Goal: Task Accomplishment & Management: Complete application form

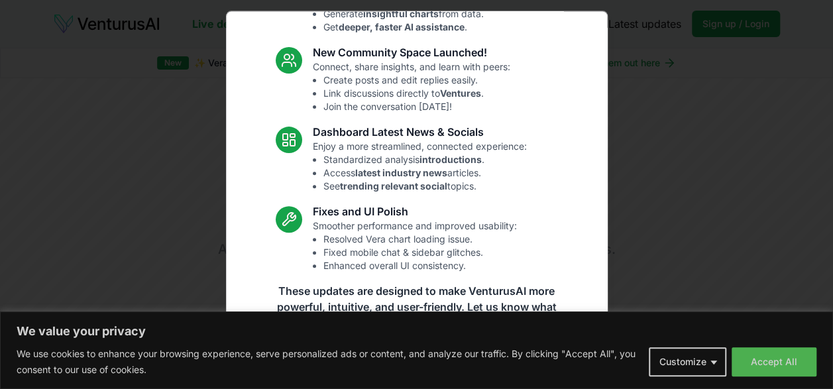
scroll to position [163, 0]
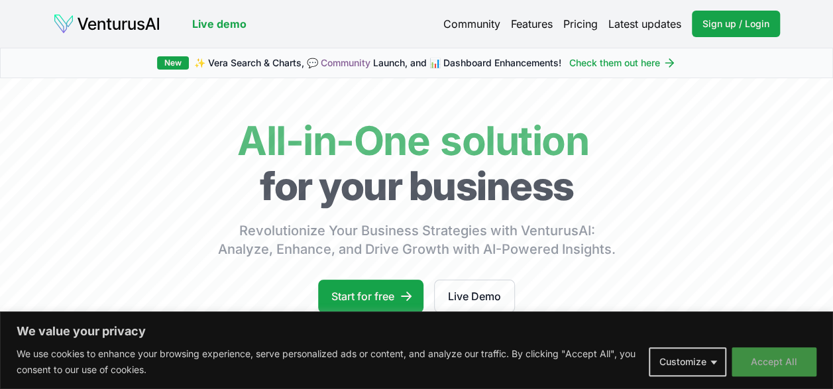
click at [760, 361] on button "Accept All" at bounding box center [774, 361] width 85 height 29
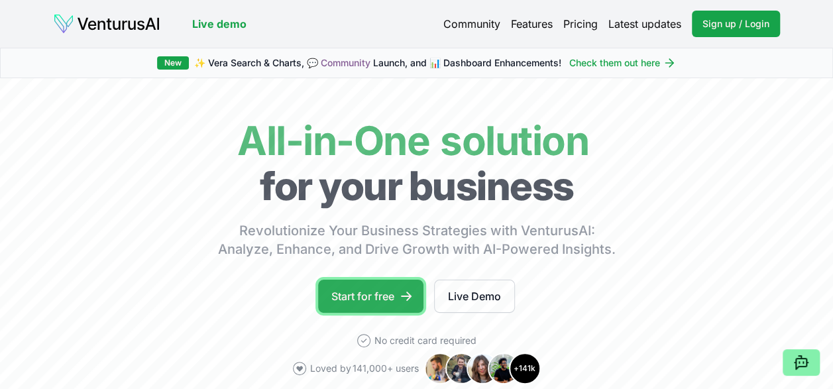
click at [399, 290] on link "Start for free" at bounding box center [370, 296] width 105 height 33
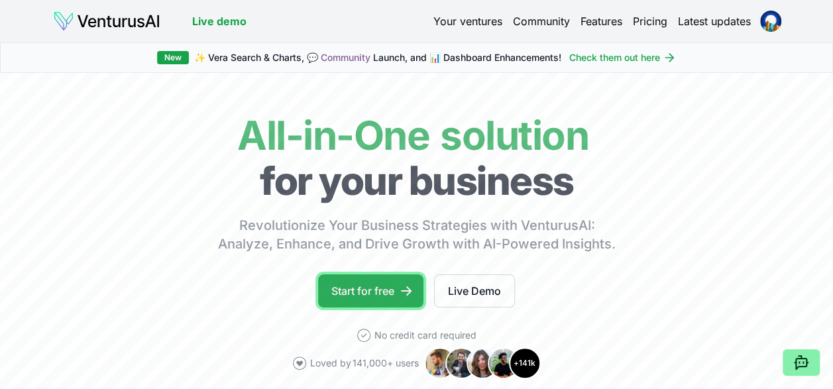
click at [367, 292] on link "Start for free" at bounding box center [370, 290] width 105 height 33
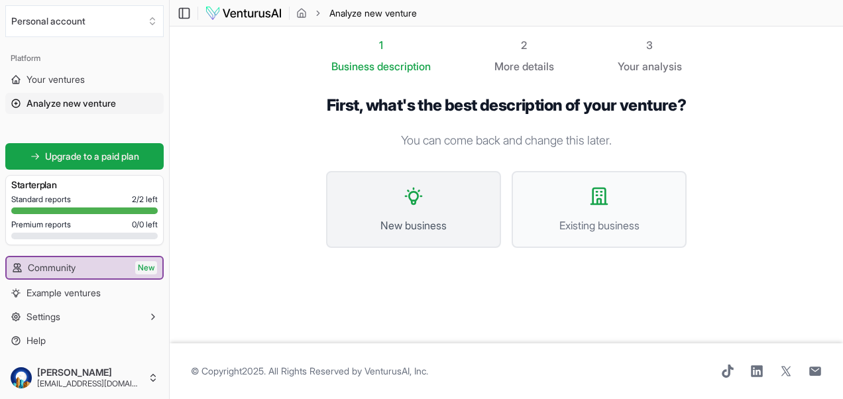
click at [398, 231] on button "New business" at bounding box center [413, 209] width 175 height 77
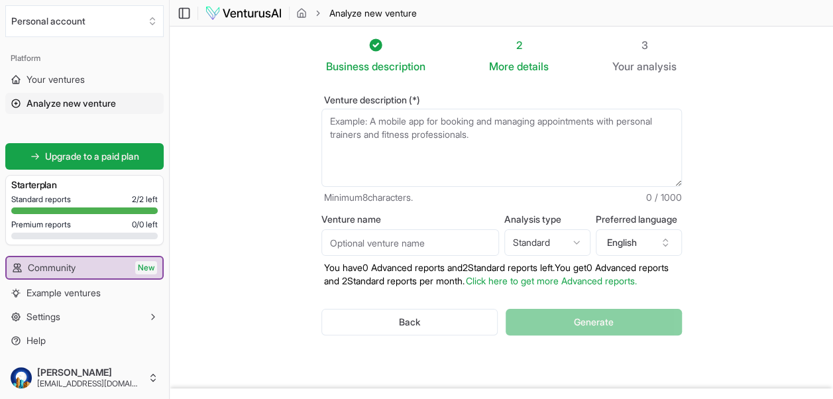
click at [394, 141] on textarea "Venture description (*)" at bounding box center [502, 148] width 361 height 78
paste textarea "مشروع: مصنع تعبئة مياه معدنية بطاقة 4200 كرتون/يوم (12×1 لتر). الموقع: مدينة [G…"
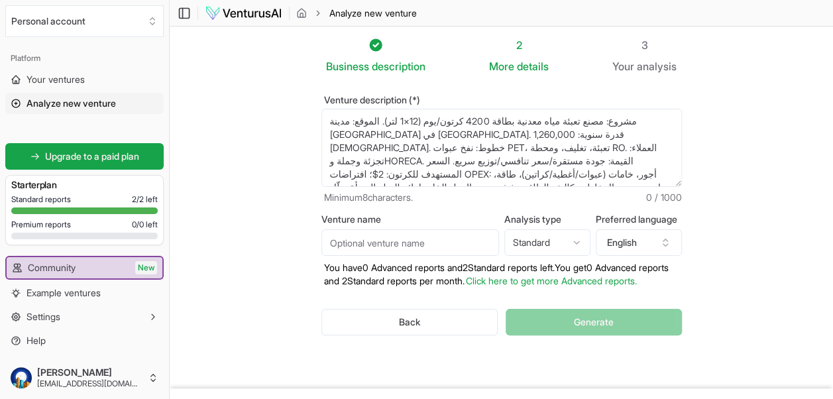
scroll to position [7, 0]
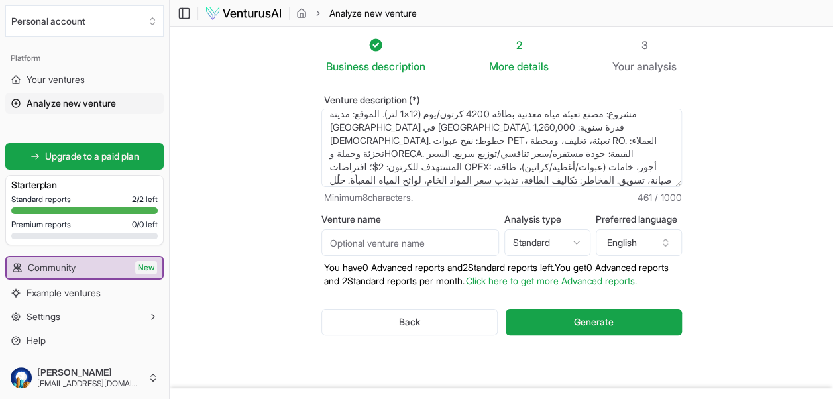
click at [377, 154] on textarea "مشروع: مصنع تعبئة مياه معدنية بطاقة 4200 كرتون/يوم (12×1 لتر). الموقع: مدينة [G…" at bounding box center [502, 148] width 361 height 78
type textarea "مشروع: مصنع تعبئة مياه معدنية بطاقة 4200 كرتون/يوم (12×1 لتر). الموقع: مدينة [G…"
click at [575, 244] on html "We value your privacy We use cookies to enhance your browsing experience, serve…" at bounding box center [416, 199] width 833 height 399
click at [460, 235] on input "Venture name" at bounding box center [411, 242] width 178 height 27
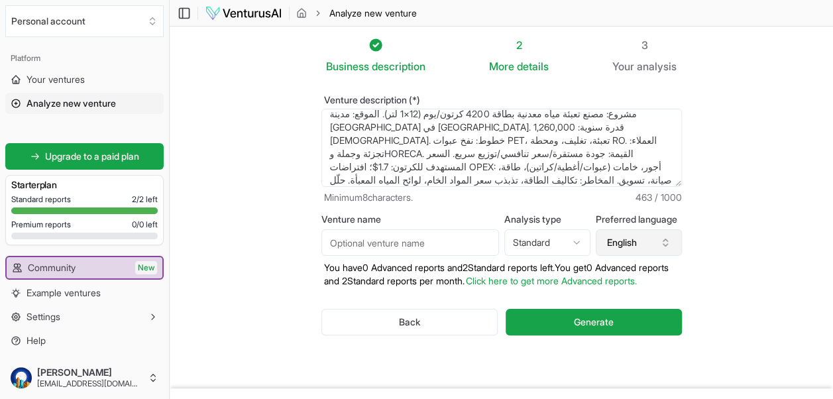
click at [669, 246] on icon "button" at bounding box center [665, 242] width 11 height 11
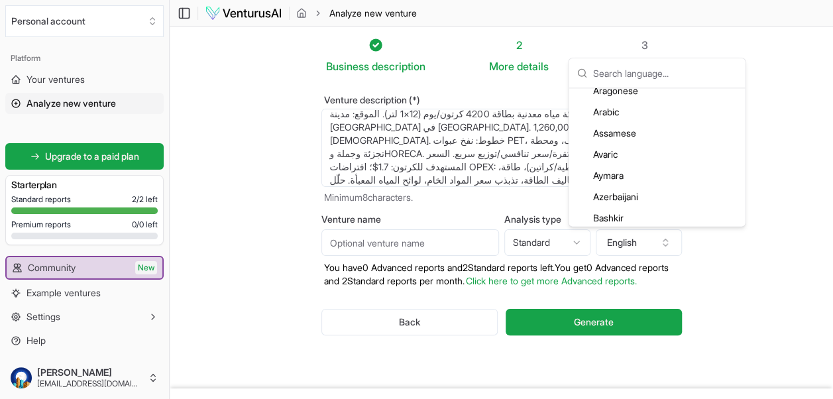
scroll to position [103, 0]
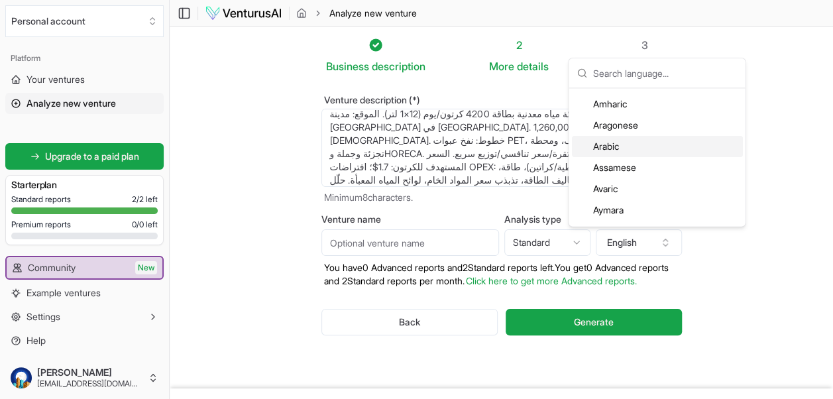
click at [623, 143] on div "Arabic" at bounding box center [656, 146] width 171 height 21
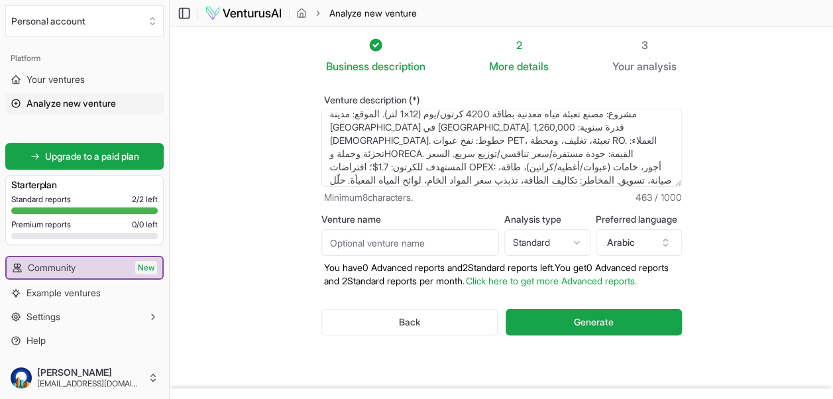
click at [408, 113] on textarea "مشروع: مصنع تعبئة مياه معدنية بطاقة 4200 كرتون/يوم (12×1 لتر). الموقع: مدينة [G…" at bounding box center [502, 148] width 361 height 78
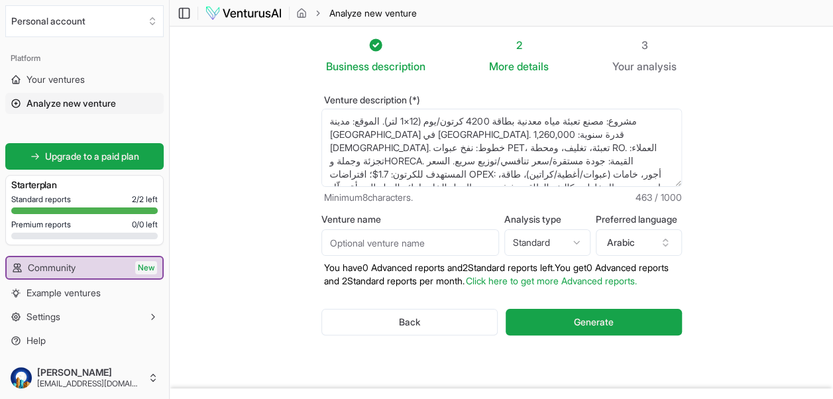
drag, startPoint x: 408, startPoint y: 113, endPoint x: 449, endPoint y: 117, distance: 40.6
click at [449, 117] on textarea "مشروع: مصنع تعبئة مياه معدنية بطاقة 4200 كرتون/يوم (12×1 لتر). الموقع: مدينة [G…" at bounding box center [502, 148] width 361 height 78
click at [496, 127] on textarea "مشروع: مصنع تعبئة مياه معدنية بطاقة 4200 كرتون/يوم (12×1 لتر). الموقع: مدينة [G…" at bounding box center [502, 148] width 361 height 78
click at [495, 127] on textarea "مشروع: مصنع تعبئة مياه معدنية بطاقة 4200 كرتون/يوم (12×1 لتر). الموقع: مدينة [G…" at bounding box center [502, 148] width 361 height 78
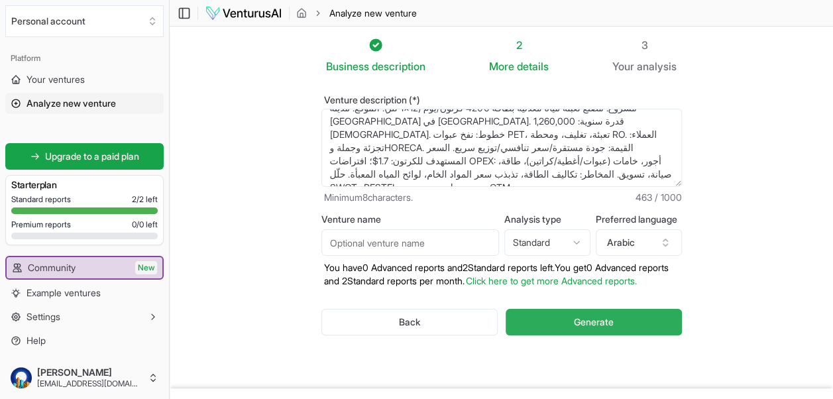
click at [648, 318] on button "Generate" at bounding box center [594, 322] width 176 height 27
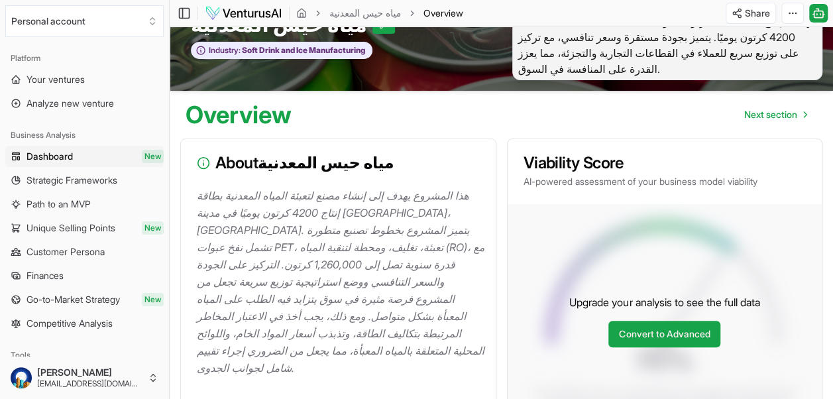
scroll to position [23, 0]
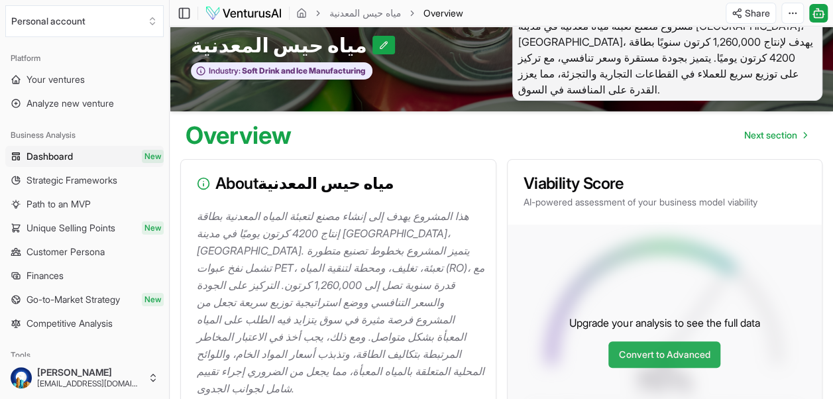
click at [692, 341] on link "Convert to Advanced" at bounding box center [665, 354] width 112 height 27
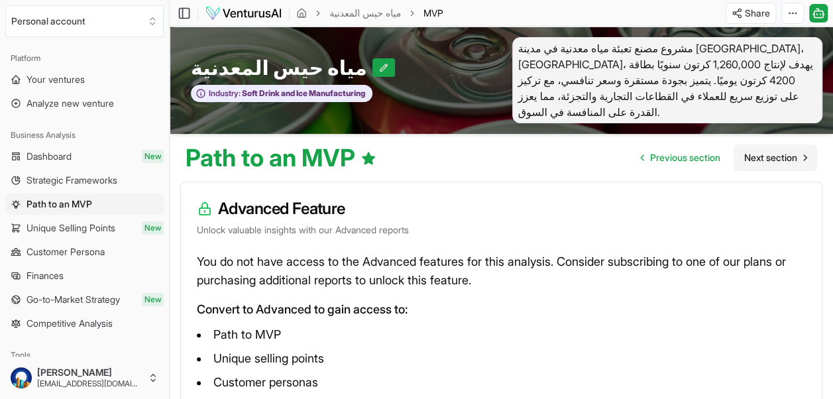
click at [782, 151] on span "Next section" at bounding box center [771, 157] width 53 height 13
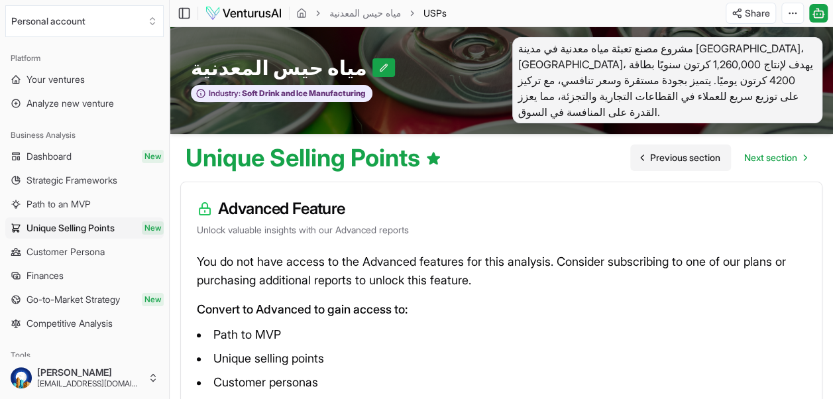
click at [640, 152] on icon "Go to previous page" at bounding box center [642, 157] width 11 height 11
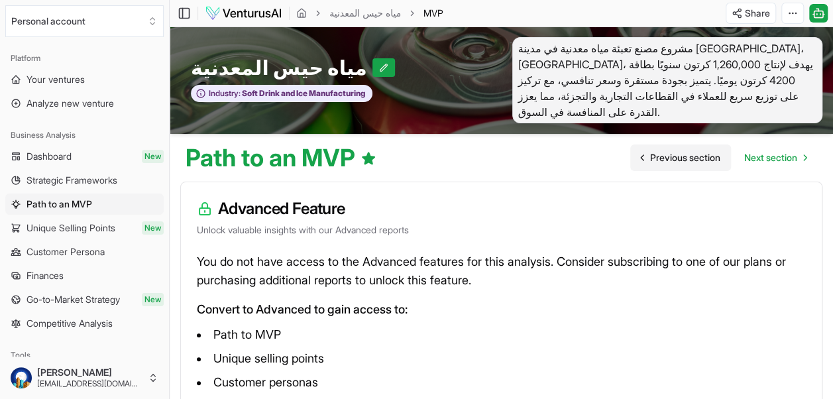
click at [640, 152] on icon "Go to previous page" at bounding box center [642, 157] width 11 height 11
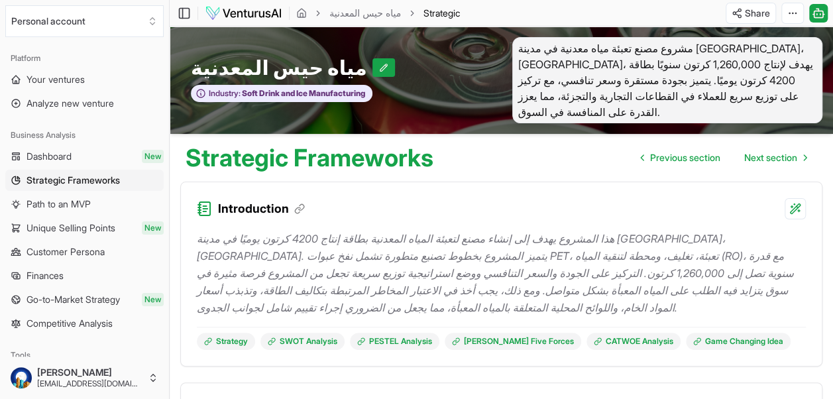
click at [583, 219] on div "هذا المشروع يهدف إلى إنشاء مصنع لتعبئة المياه المعدنية بطاقة إنتاج 4200 كرتون ي…" at bounding box center [501, 284] width 609 height 131
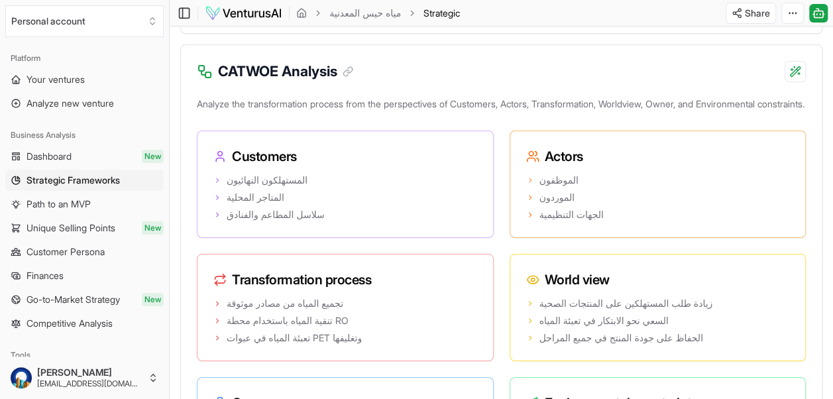
scroll to position [2387, 0]
